Goal: Book appointment/travel/reservation

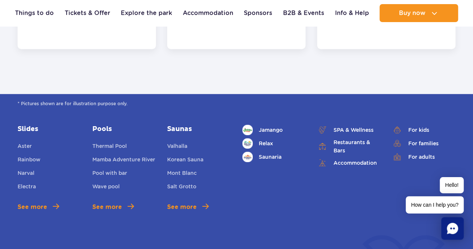
scroll to position [1647, 0]
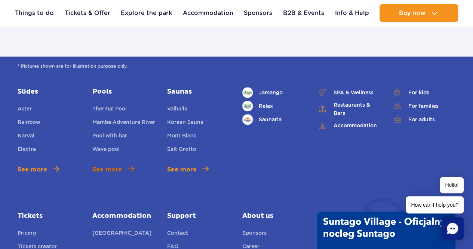
click at [113, 165] on span "See more" at bounding box center [107, 169] width 30 height 9
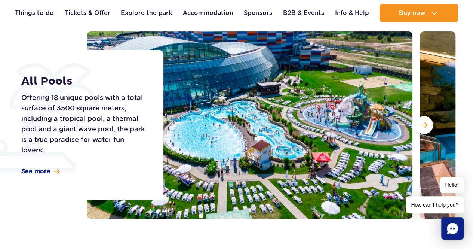
scroll to position [112, 0]
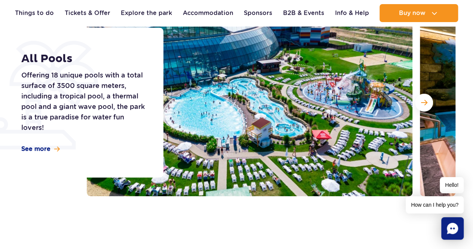
click at [428, 105] on button "Next slide" at bounding box center [424, 103] width 18 height 18
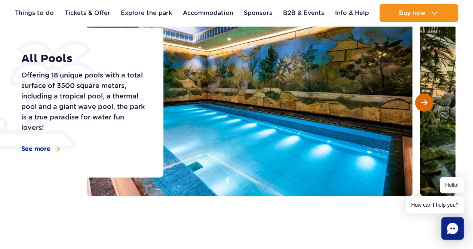
click at [428, 105] on button "Next slide" at bounding box center [424, 103] width 18 height 18
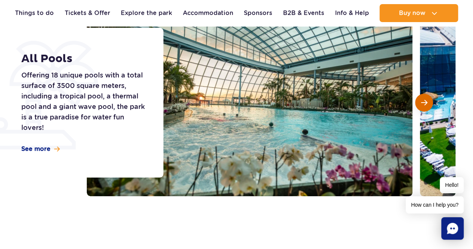
click at [428, 105] on button "Next slide" at bounding box center [424, 103] width 18 height 18
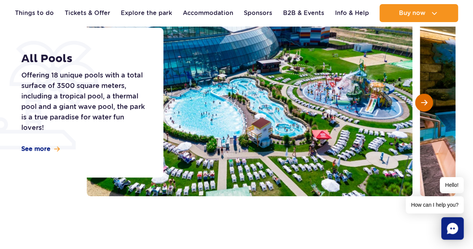
click at [428, 105] on button "Next slide" at bounding box center [424, 103] width 18 height 18
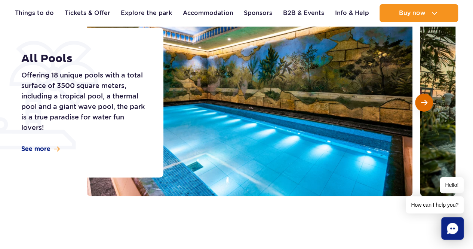
click at [428, 105] on button "Next slide" at bounding box center [424, 103] width 18 height 18
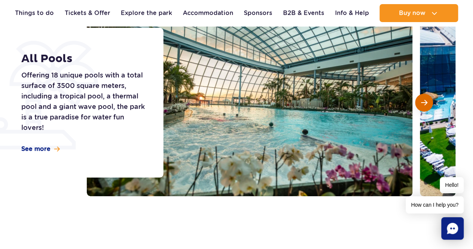
click at [428, 105] on button "Next slide" at bounding box center [424, 103] width 18 height 18
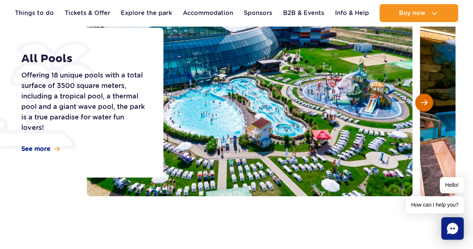
click at [428, 105] on button "Next slide" at bounding box center [424, 103] width 18 height 18
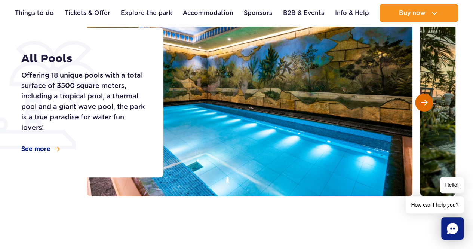
click at [428, 105] on button "Next slide" at bounding box center [424, 103] width 18 height 18
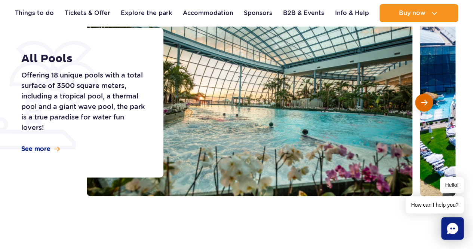
click at [428, 105] on button "Next slide" at bounding box center [424, 103] width 18 height 18
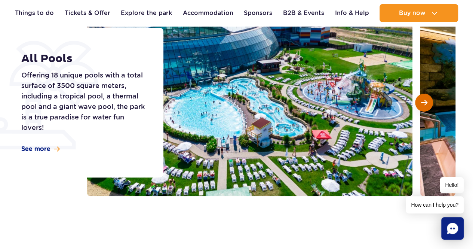
click at [428, 105] on button "Next slide" at bounding box center [424, 103] width 18 height 18
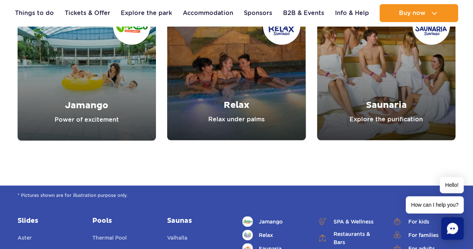
scroll to position [2482, 0]
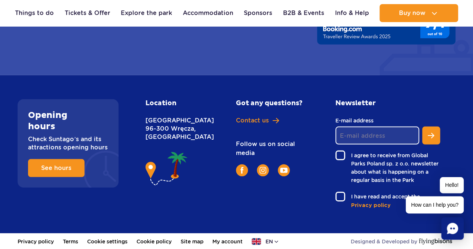
drag, startPoint x: 192, startPoint y: 137, endPoint x: 145, endPoint y: 138, distance: 46.8
click at [146, 138] on p "Nowy Świat 1 Street 96-300 Wręcza, Poland" at bounding box center [175, 128] width 58 height 25
copy p "96-300 Wręcza"
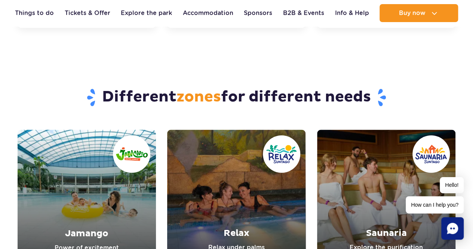
scroll to position [2071, 0]
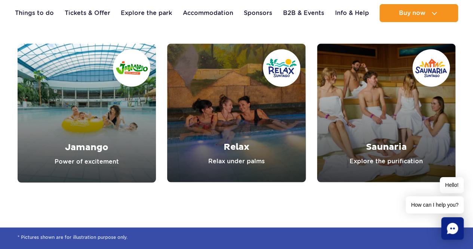
click at [234, 105] on link "Relax" at bounding box center [236, 112] width 138 height 138
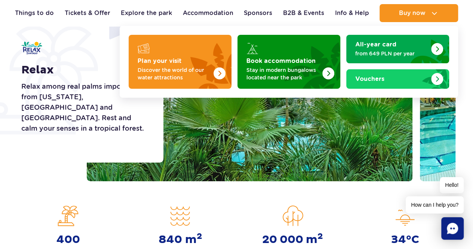
scroll to position [86, 0]
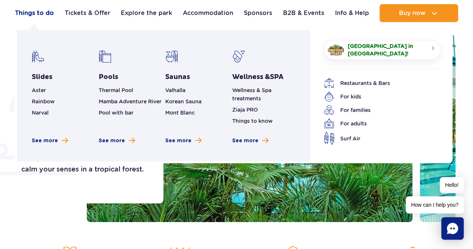
click at [34, 15] on link "Things to do" at bounding box center [34, 13] width 39 height 18
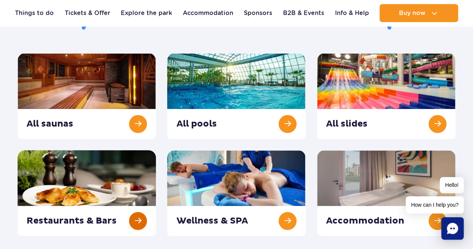
scroll to position [75, 0]
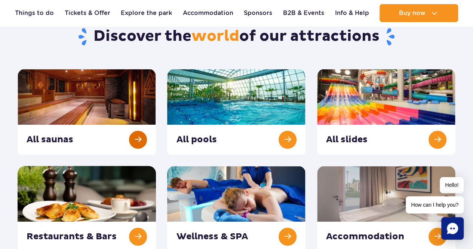
click at [96, 106] on link at bounding box center [87, 112] width 138 height 86
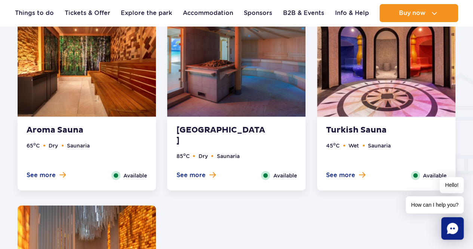
scroll to position [823, 0]
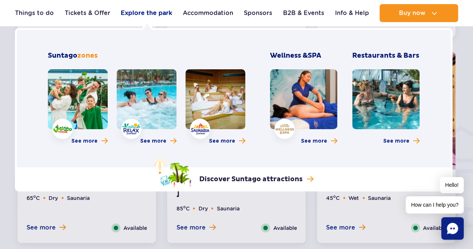
click at [153, 12] on link "Explore the park" at bounding box center [146, 13] width 51 height 18
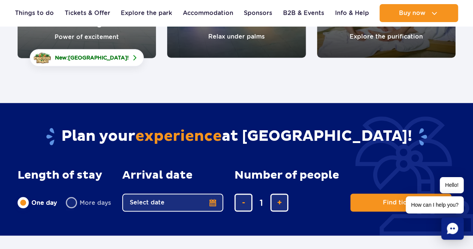
scroll to position [187, 0]
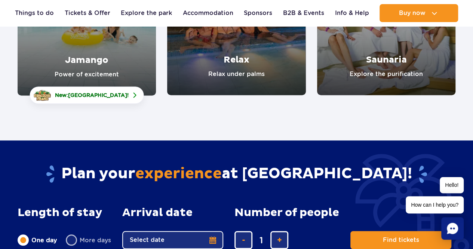
click at [227, 56] on link "Relax" at bounding box center [236, 26] width 138 height 138
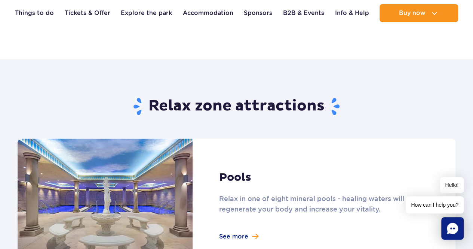
scroll to position [487, 0]
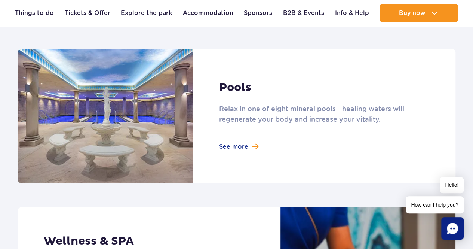
click at [239, 150] on link at bounding box center [237, 116] width 438 height 134
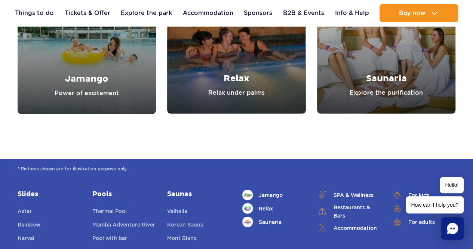
scroll to position [2108, 0]
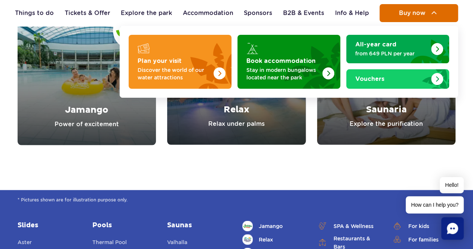
click at [422, 11] on span "Buy now" at bounding box center [412, 13] width 27 height 7
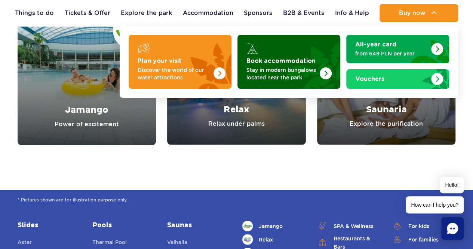
click at [298, 73] on p "Stay in modern bungalows located near the park" at bounding box center [283, 73] width 73 height 15
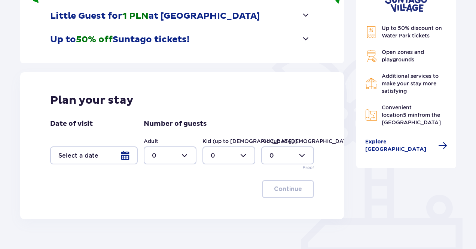
scroll to position [150, 0]
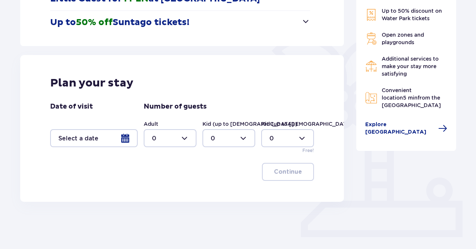
click at [127, 140] on div at bounding box center [94, 138] width 88 height 18
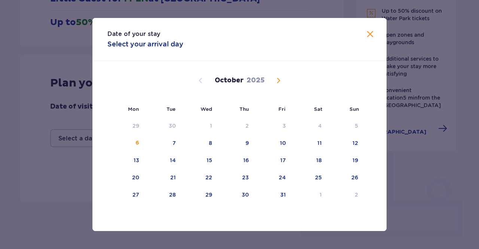
click at [277, 82] on span "Next month" at bounding box center [278, 80] width 9 height 9
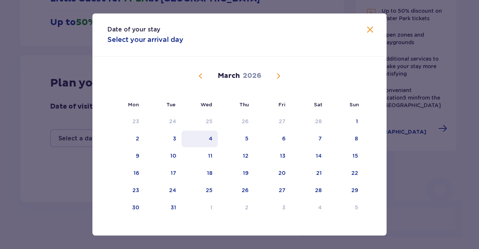
click at [206, 138] on div "4" at bounding box center [200, 139] width 36 height 16
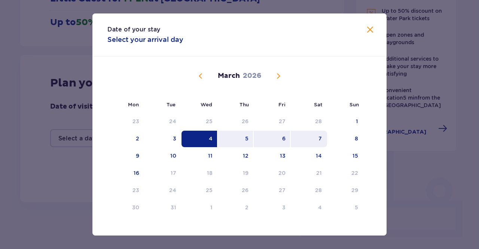
click at [322, 142] on div "7" at bounding box center [309, 139] width 36 height 16
type input "04.03.26 - 07.03.26"
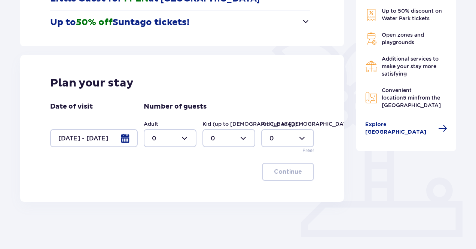
click at [187, 142] on div at bounding box center [170, 138] width 53 height 18
click at [157, 192] on div "2" at bounding box center [170, 192] width 36 height 8
type input "2"
click at [287, 171] on p "Continue" at bounding box center [288, 172] width 28 height 8
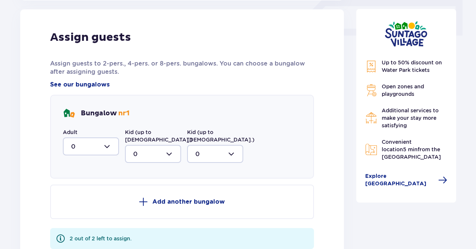
scroll to position [389, 0]
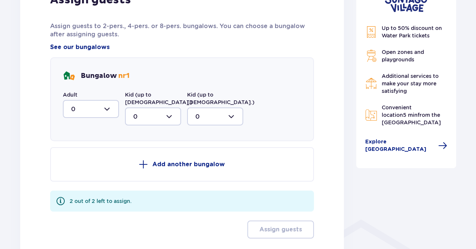
click at [111, 107] on div at bounding box center [91, 109] width 56 height 18
click at [76, 167] on span "2" at bounding box center [91, 163] width 55 height 16
type input "2"
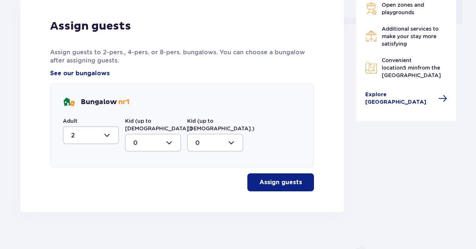
click at [286, 178] on p "Assign guests" at bounding box center [280, 182] width 43 height 8
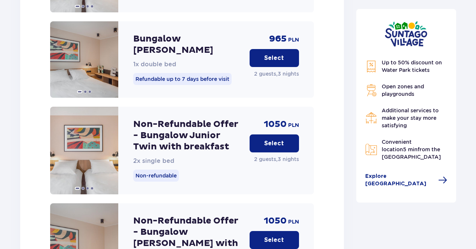
scroll to position [1007, 0]
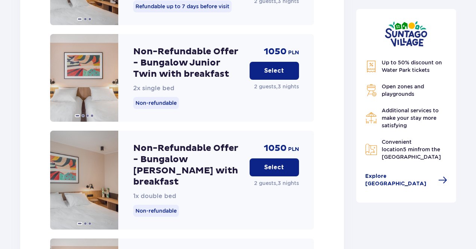
click at [273, 67] on p "Select" at bounding box center [274, 71] width 20 height 8
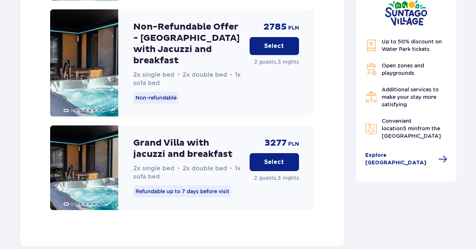
scroll to position [2306, 0]
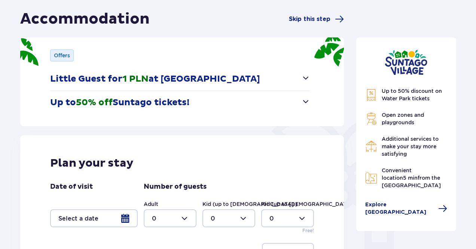
scroll to position [182, 0]
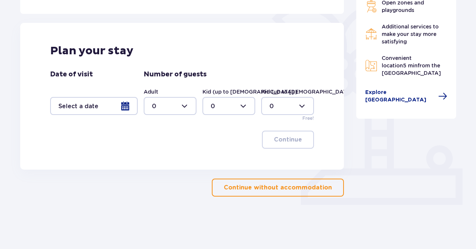
click at [275, 194] on button "Continue without accommodation" at bounding box center [278, 188] width 132 height 18
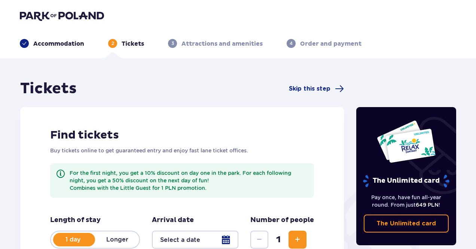
click at [58, 42] on p "Accommodation" at bounding box center [58, 44] width 51 height 8
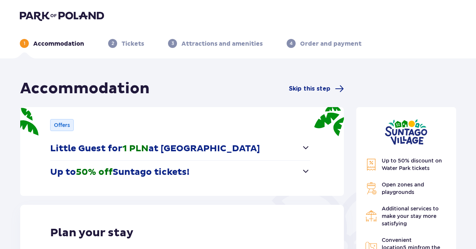
click at [53, 21] on div "1 Accommodation 2 Tickets 3 Attractions and amenities 4 Order and payment" at bounding box center [238, 34] width 448 height 27
click at [54, 15] on img at bounding box center [62, 15] width 84 height 10
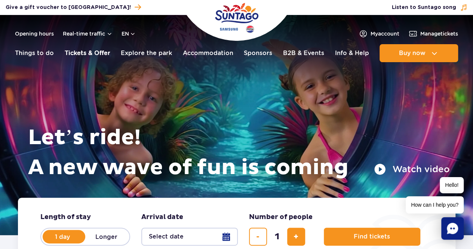
click at [92, 52] on link "Tickets & Offer" at bounding box center [88, 53] width 46 height 18
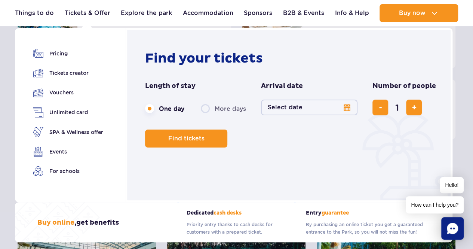
scroll to position [225, 0]
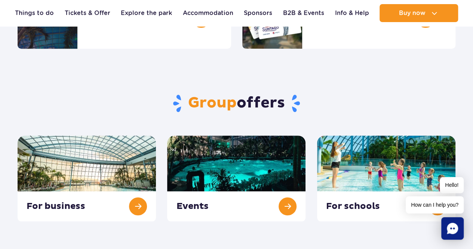
click at [464, 50] on section "Group offers For business Events For schools" at bounding box center [236, 135] width 473 height 173
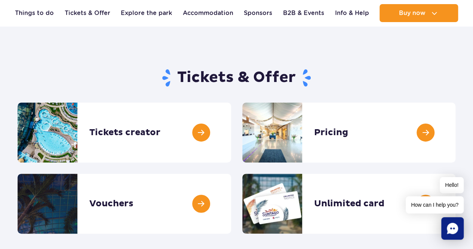
scroll to position [37, 0]
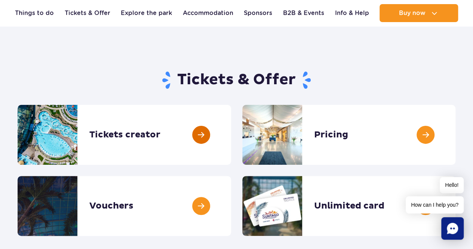
click at [231, 134] on link at bounding box center [231, 135] width 0 height 60
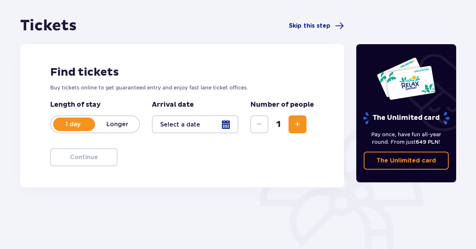
scroll to position [75, 0]
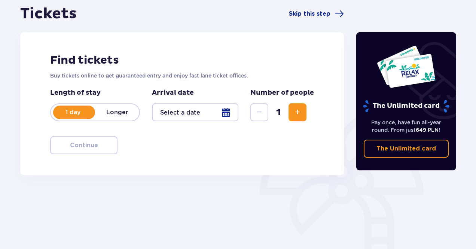
click at [219, 110] on div at bounding box center [195, 112] width 86 height 18
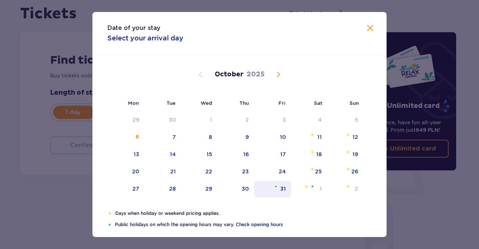
click at [278, 190] on div "31" at bounding box center [272, 189] width 37 height 16
type input "[DATE]"
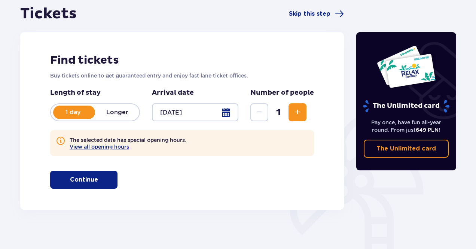
click at [88, 177] on p "Continue" at bounding box center [84, 180] width 28 height 8
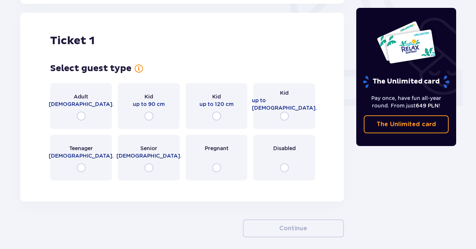
scroll to position [284, 0]
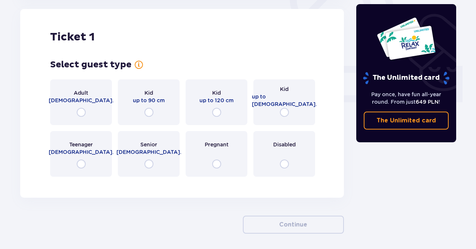
click at [84, 110] on input "radio" at bounding box center [81, 112] width 9 height 9
radio input "true"
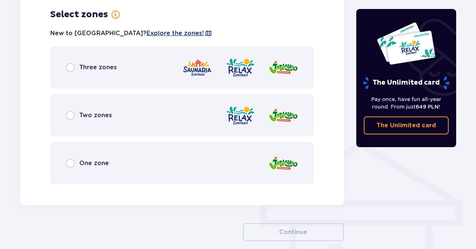
scroll to position [430, 0]
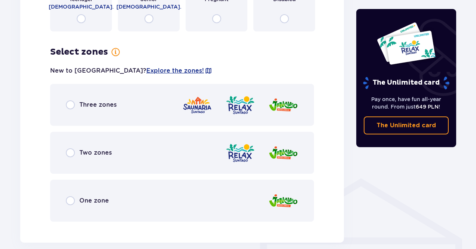
click at [70, 108] on input "radio" at bounding box center [70, 104] width 9 height 9
radio input "true"
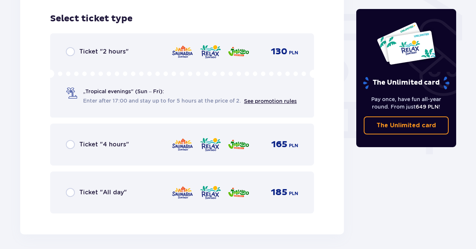
scroll to position [657, 0]
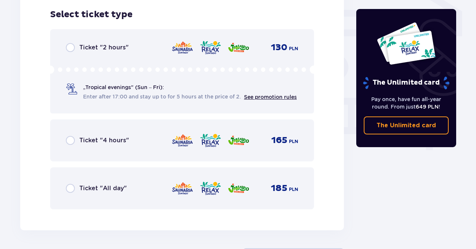
click at [67, 191] on input "radio" at bounding box center [70, 188] width 9 height 9
radio input "true"
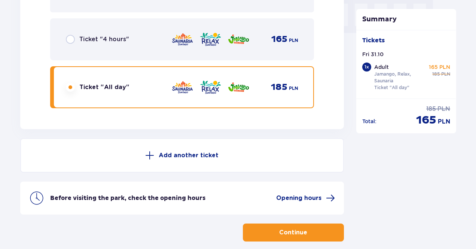
scroll to position [683, 0]
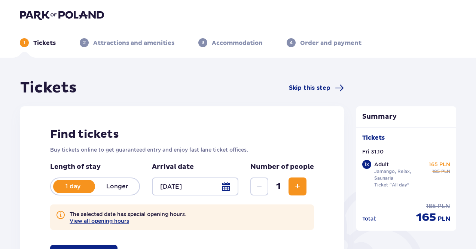
scroll to position [0, 0]
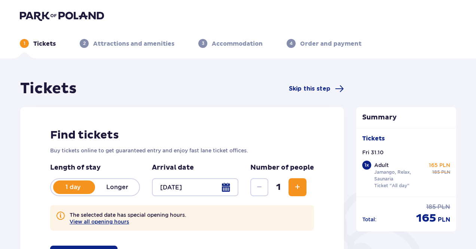
click at [59, 12] on img at bounding box center [62, 15] width 84 height 10
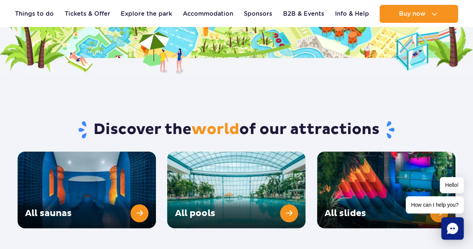
scroll to position [1011, 0]
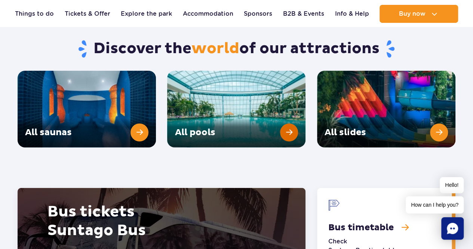
click at [289, 113] on link "All pools" at bounding box center [236, 109] width 138 height 77
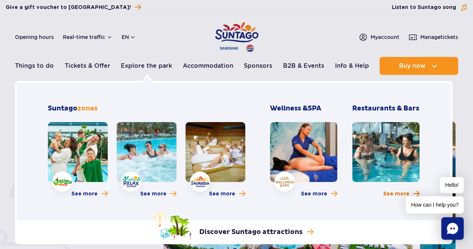
click at [391, 192] on span "See more" at bounding box center [397, 193] width 26 height 7
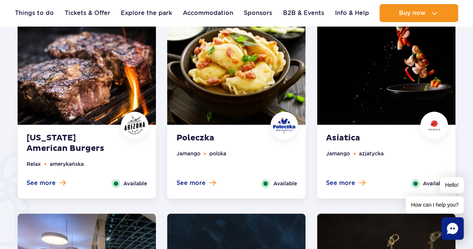
scroll to position [561, 0]
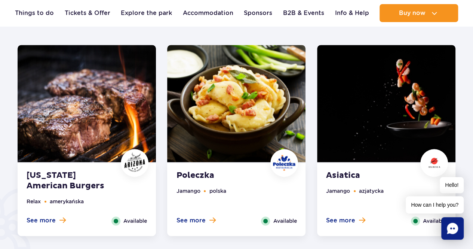
click at [219, 96] on img at bounding box center [236, 103] width 138 height 117
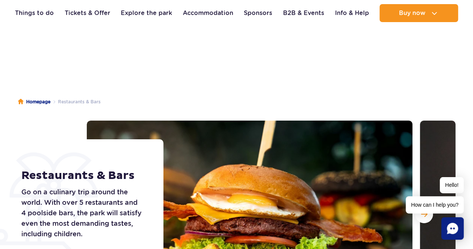
scroll to position [0, 0]
